Goal: Information Seeking & Learning: Find specific fact

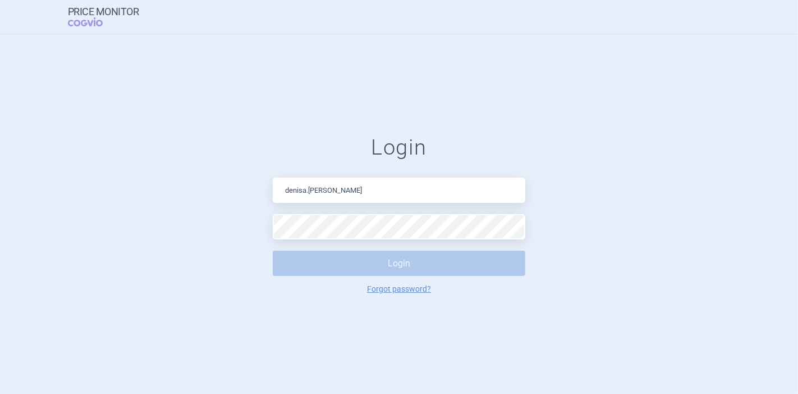
type input "[PERSON_NAME][EMAIL_ADDRESS][DOMAIN_NAME]"
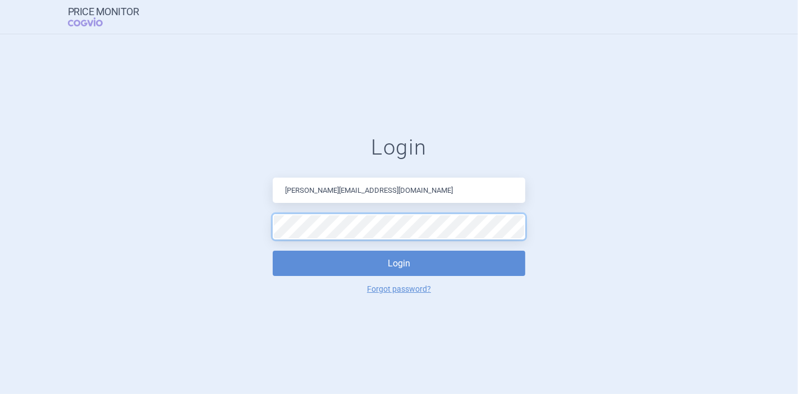
click at [273, 250] on button "Login" at bounding box center [399, 262] width 253 height 25
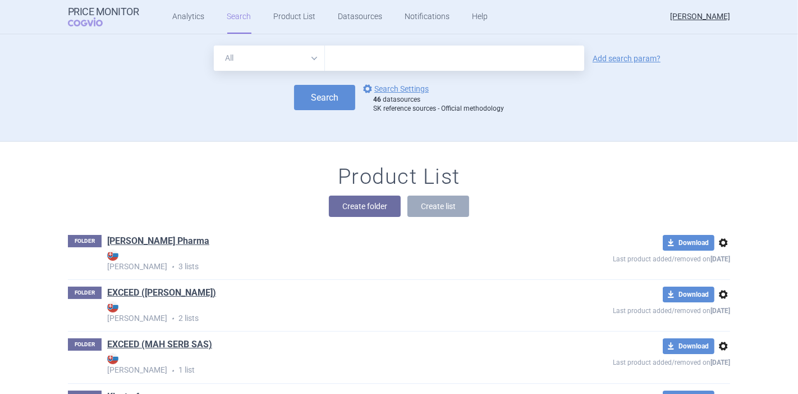
click at [386, 57] on input "text" at bounding box center [454, 57] width 259 height 25
type input "[MEDICAL_DATA]"
click at [302, 105] on button "Search" at bounding box center [324, 97] width 61 height 25
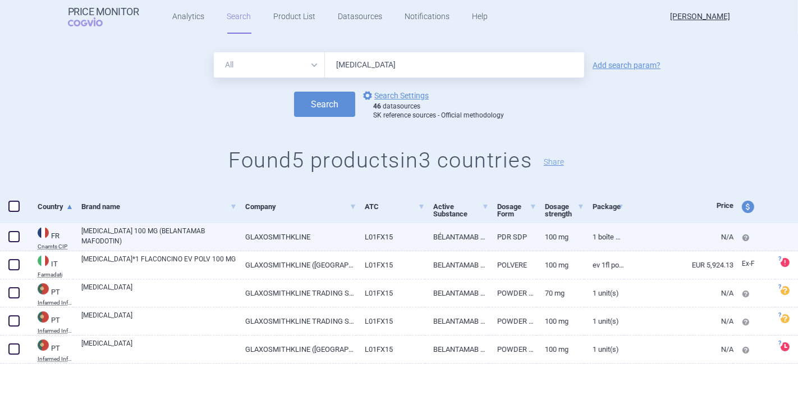
scroll to position [22, 0]
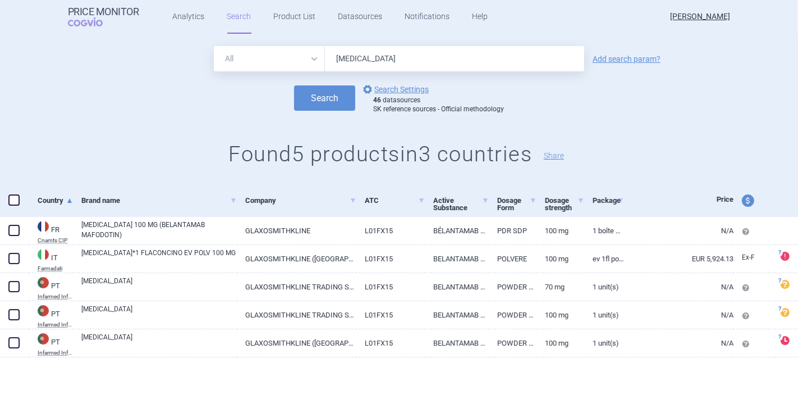
click at [41, 120] on div "All Brand Name ATC Company Active Substance Country Newer than [MEDICAL_DATA] A…" at bounding box center [399, 110] width 798 height 150
